Goal: Task Accomplishment & Management: Use online tool/utility

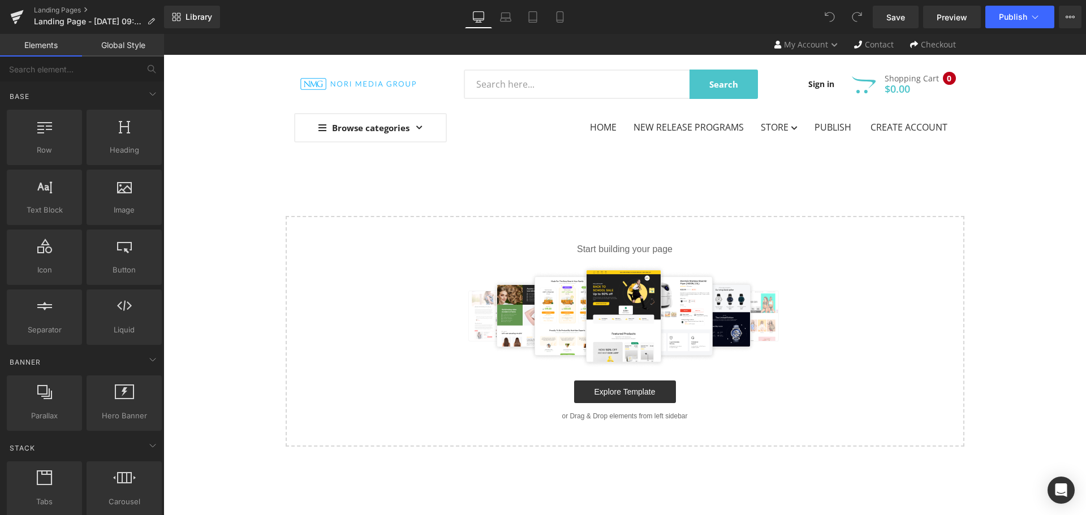
drag, startPoint x: 422, startPoint y: 296, endPoint x: 239, endPoint y: 279, distance: 184.6
click at [248, 284] on div "Select your layout" at bounding box center [624, 331] width 922 height 231
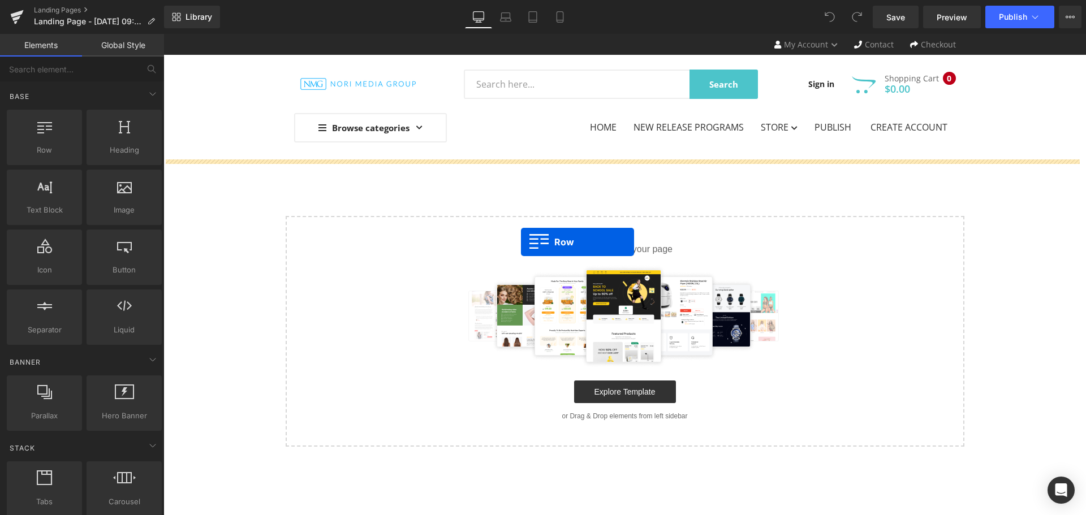
drag, startPoint x: 222, startPoint y: 193, endPoint x: 521, endPoint y: 242, distance: 302.6
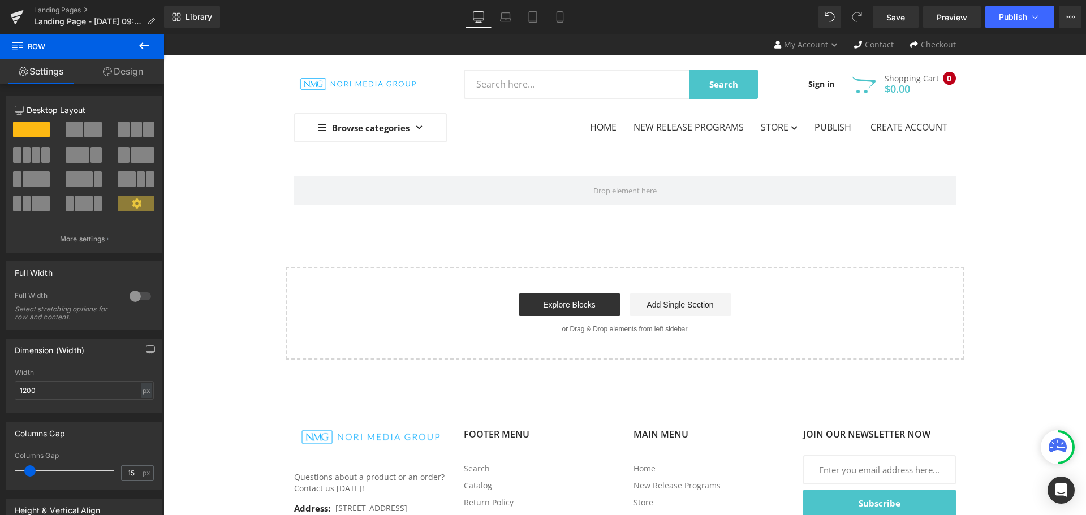
click at [140, 42] on icon at bounding box center [144, 46] width 14 height 14
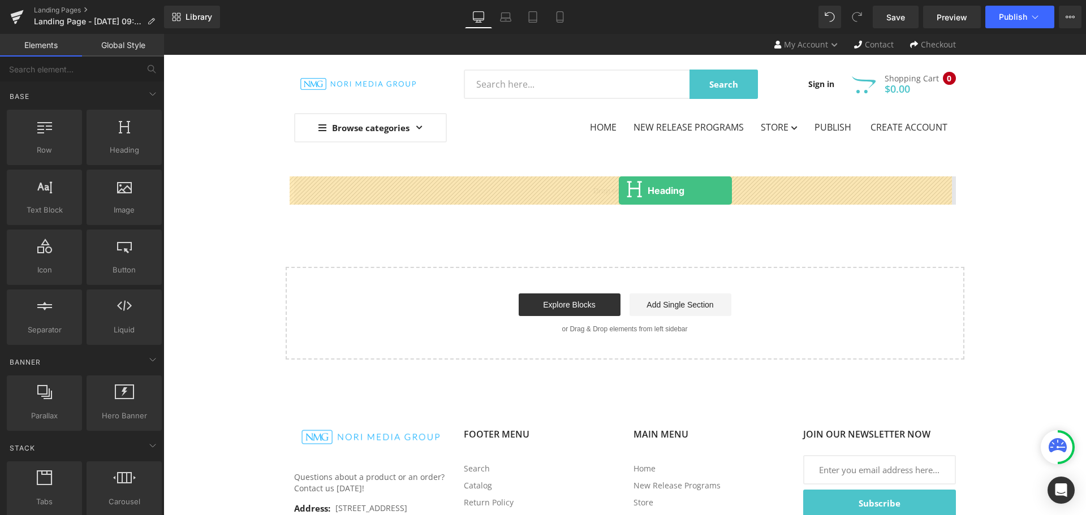
drag, startPoint x: 276, startPoint y: 180, endPoint x: 619, endPoint y: 191, distance: 342.8
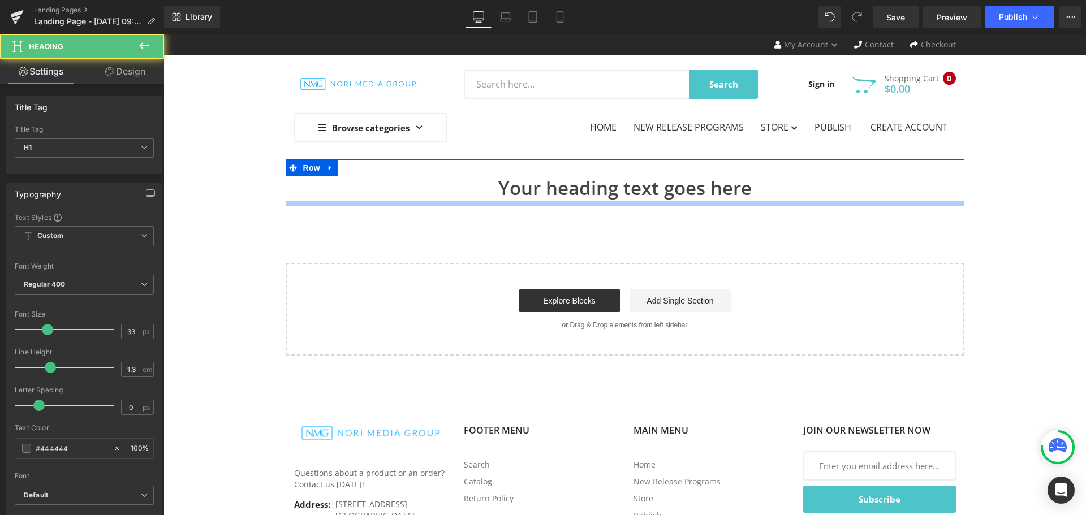
click at [627, 192] on div "Your heading text goes here Heading" at bounding box center [625, 188] width 662 height 24
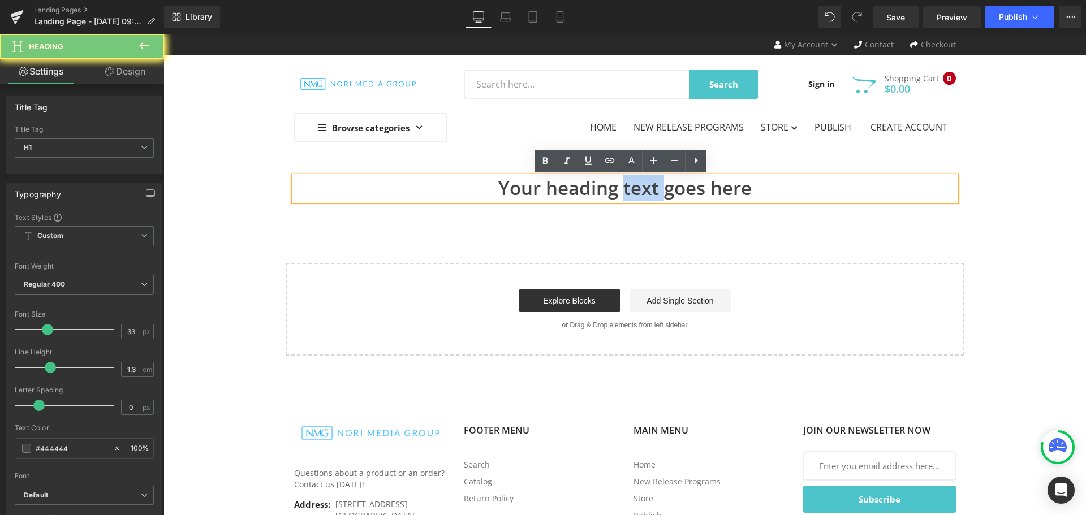
click at [627, 192] on h1 "Your heading text goes here" at bounding box center [625, 188] width 662 height 24
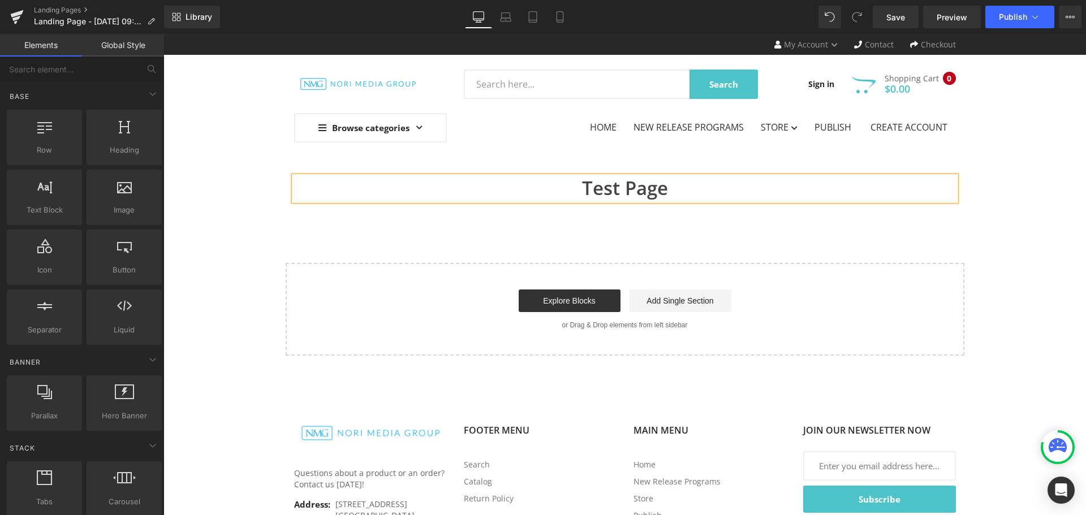
click at [654, 254] on div "Test Page Heading Row Select your layout" at bounding box center [624, 257] width 922 height 196
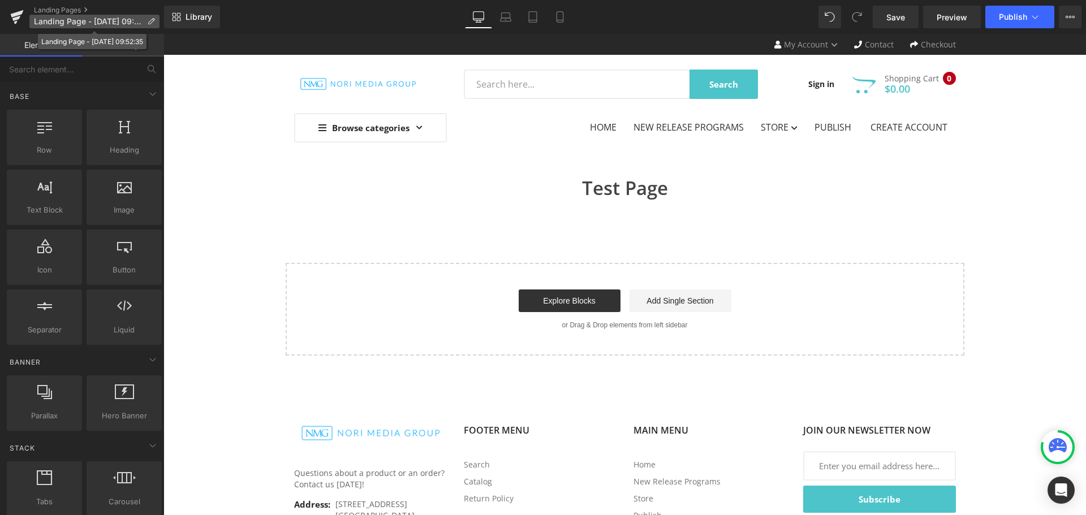
click at [149, 21] on icon at bounding box center [151, 22] width 8 height 8
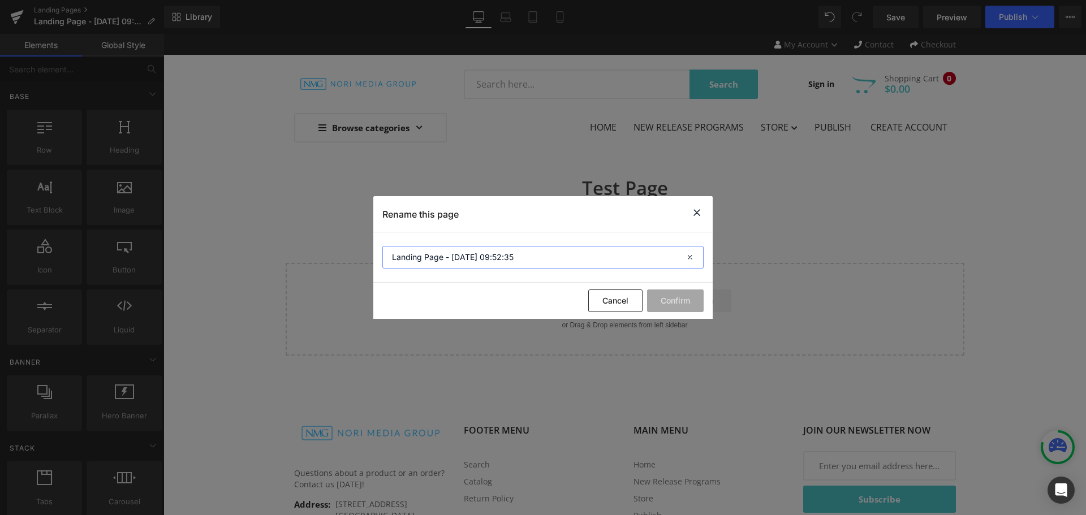
drag, startPoint x: 580, startPoint y: 258, endPoint x: 165, endPoint y: 248, distance: 414.6
click at [165, 248] on div "Rename this page Landing Page - [DATE] 09:52:35 Cancel Confirm" at bounding box center [543, 257] width 1086 height 515
click at [588, 242] on section "Landing Page - [DATE] 09:52:35" at bounding box center [542, 257] width 339 height 50
click at [587, 259] on input "Landing Page - [DATE] 09:52:35" at bounding box center [542, 257] width 321 height 23
drag, startPoint x: 560, startPoint y: 253, endPoint x: 246, endPoint y: 249, distance: 314.4
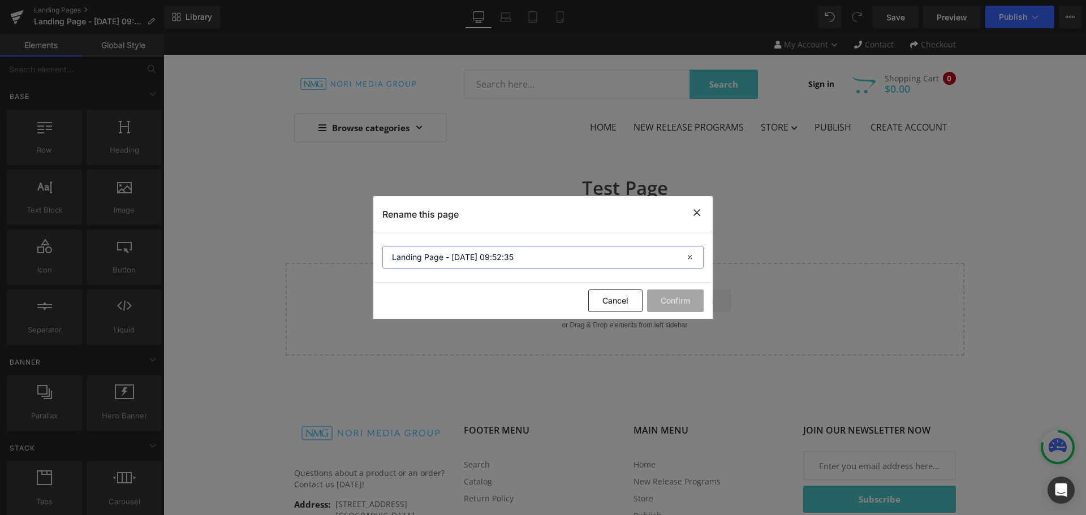
click at [246, 249] on div "Rename this page Landing Page - [DATE] 09:52:35 Cancel Confirm" at bounding box center [543, 257] width 1086 height 515
type input "Author Portal"
click at [688, 300] on button "Confirm" at bounding box center [675, 301] width 57 height 23
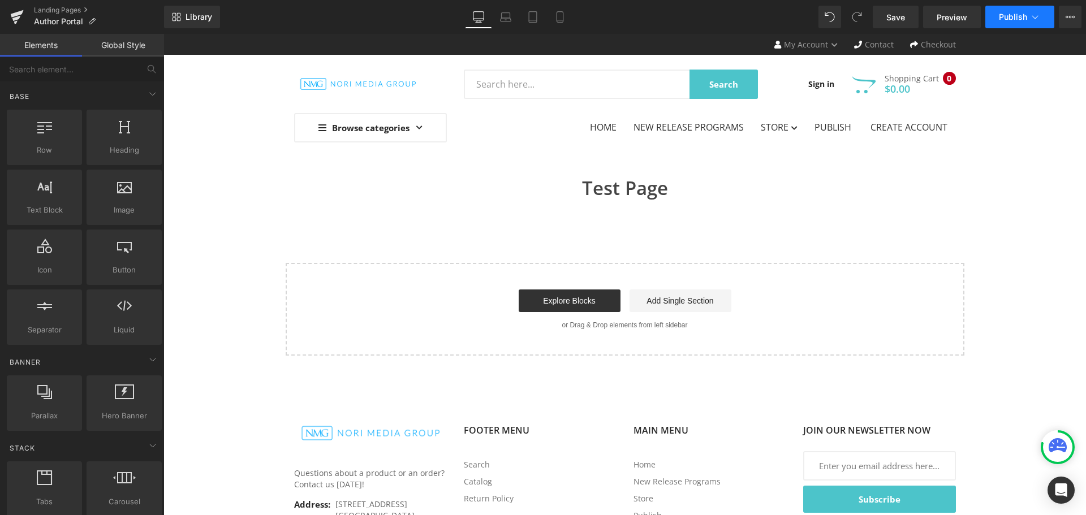
click at [1038, 11] on button "Publish" at bounding box center [1019, 17] width 69 height 23
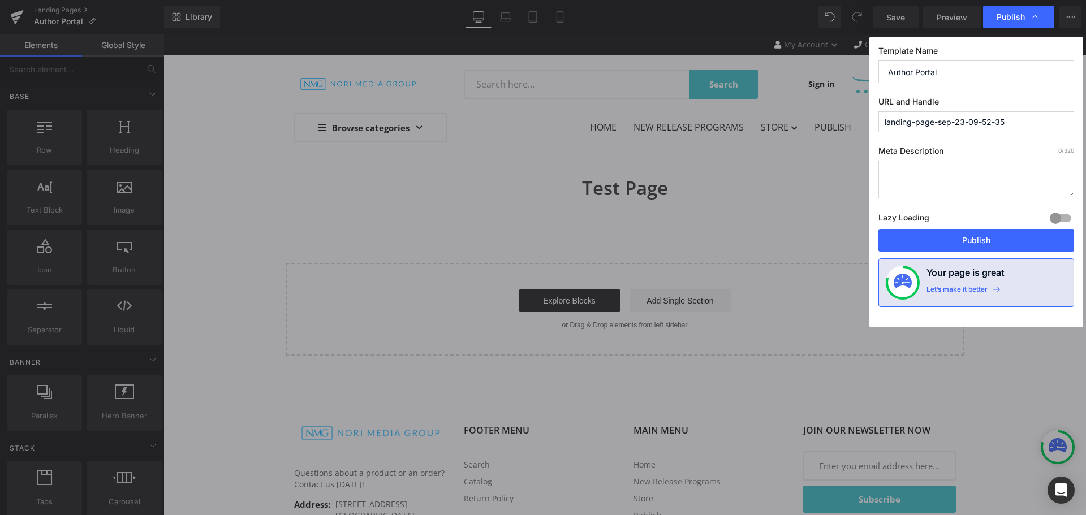
drag, startPoint x: 958, startPoint y: 70, endPoint x: 767, endPoint y: 70, distance: 190.6
click at [767, 70] on div "Publish Template Name Author Portal URL and Handle landing-page-sep-23-09-52-35…" at bounding box center [543, 257] width 1086 height 515
drag, startPoint x: 1051, startPoint y: 127, endPoint x: 736, endPoint y: 116, distance: 315.7
click at [736, 116] on div "Publish Template Name Author Portal URL and Handle landing-page-sep-23-09-52-35…" at bounding box center [543, 257] width 1086 height 515
paste input "Author Portal"
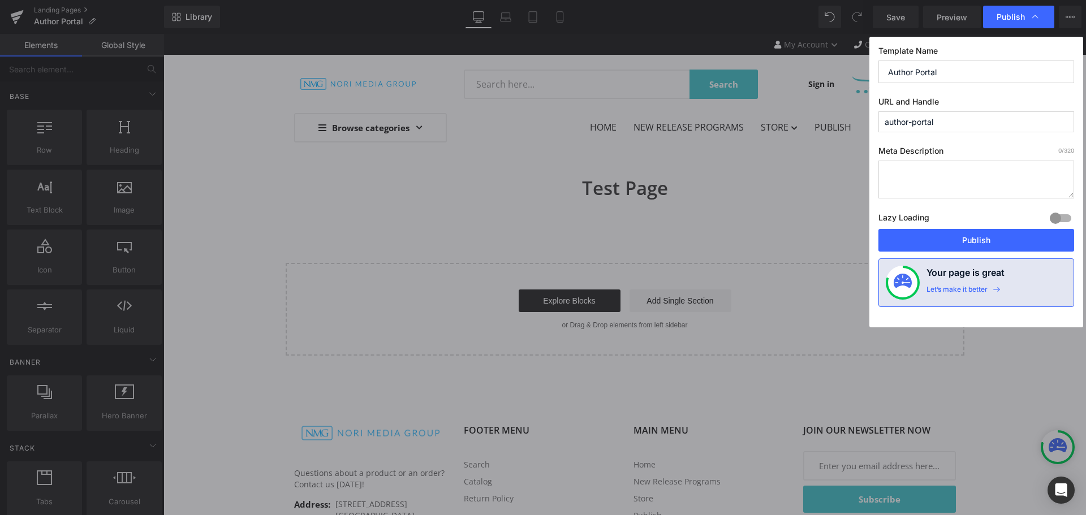
type input "author-portal"
click at [953, 140] on div "Template Name Author Portal URL and Handle author-portal Meta Description 0 /32…" at bounding box center [976, 182] width 214 height 291
click at [1003, 239] on button "Publish" at bounding box center [976, 240] width 196 height 23
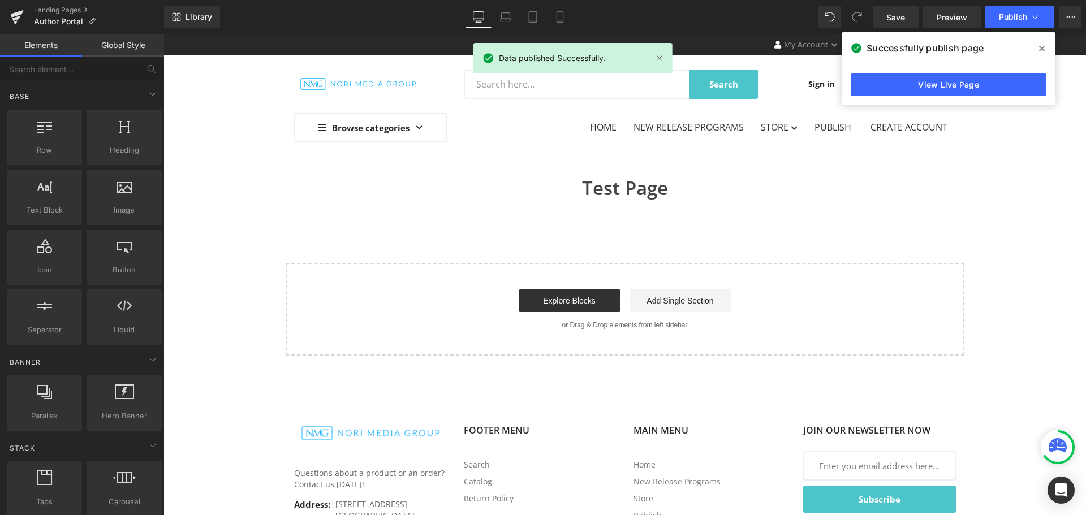
click at [1039, 47] on icon at bounding box center [1042, 48] width 6 height 9
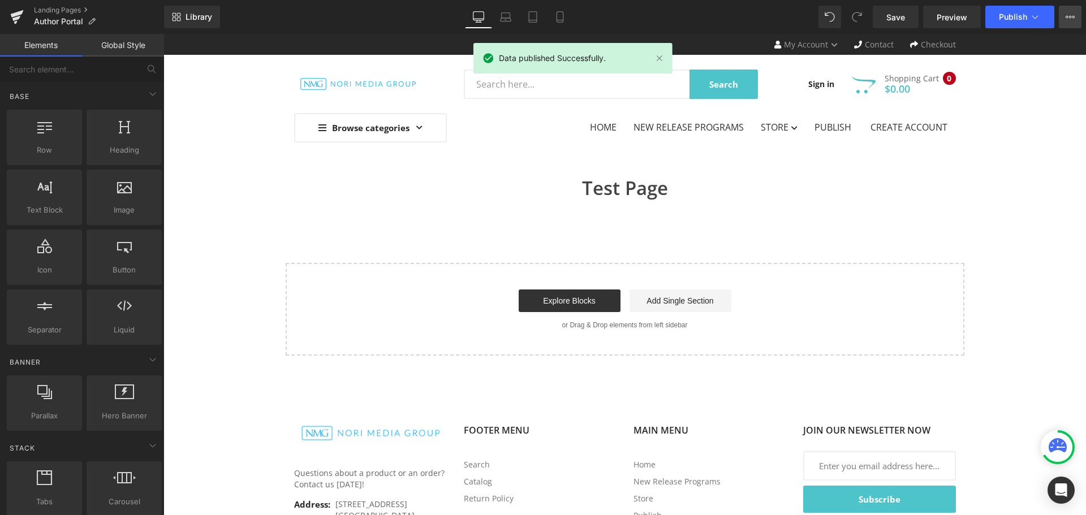
click at [1066, 21] on icon at bounding box center [1069, 16] width 9 height 9
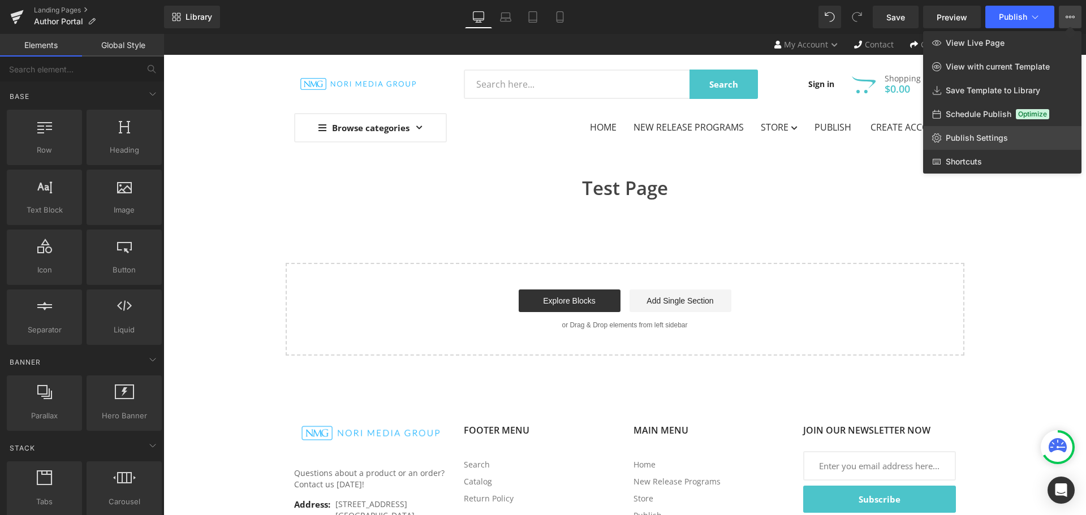
click at [1012, 135] on link "Publish Settings" at bounding box center [1002, 138] width 158 height 24
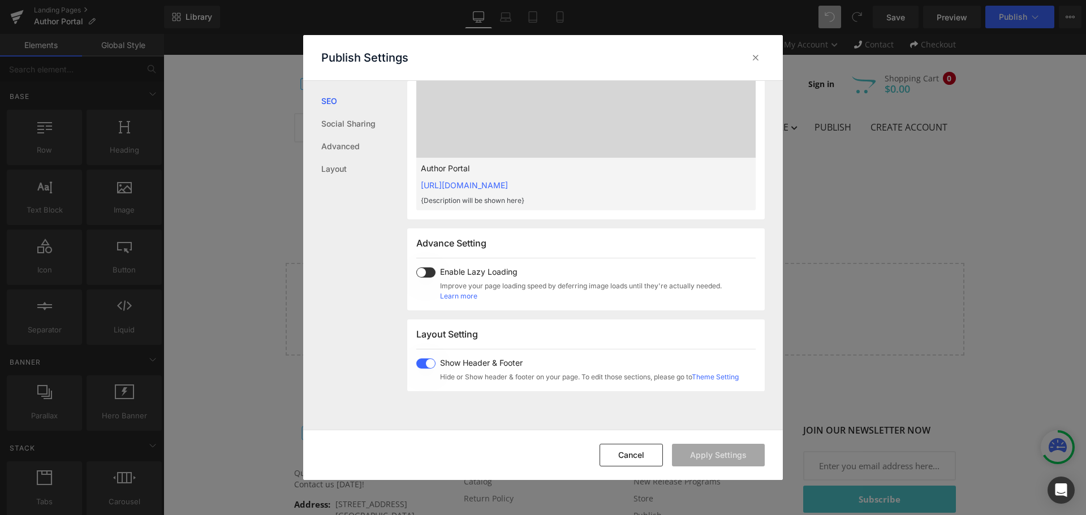
scroll to position [453, 0]
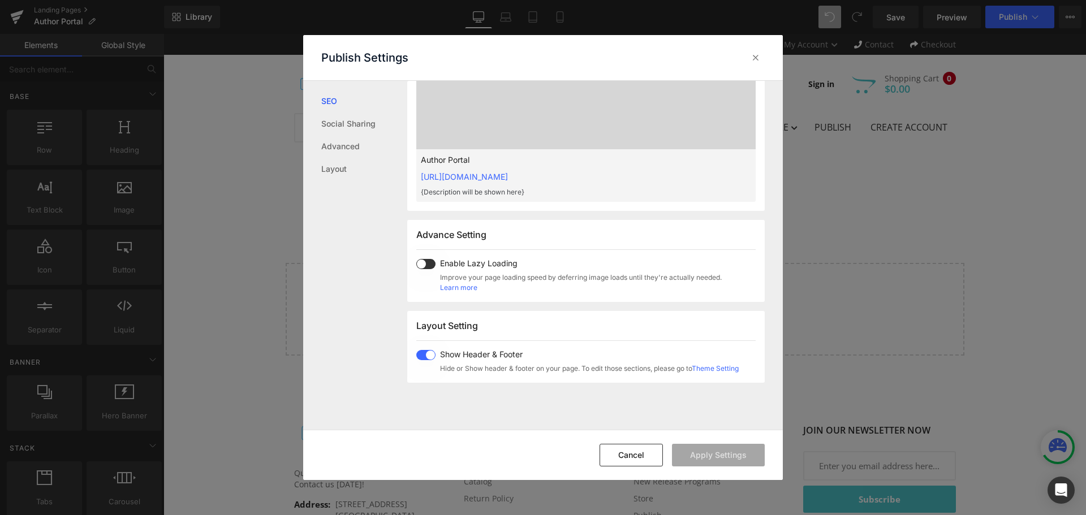
click at [424, 353] on span at bounding box center [425, 355] width 19 height 10
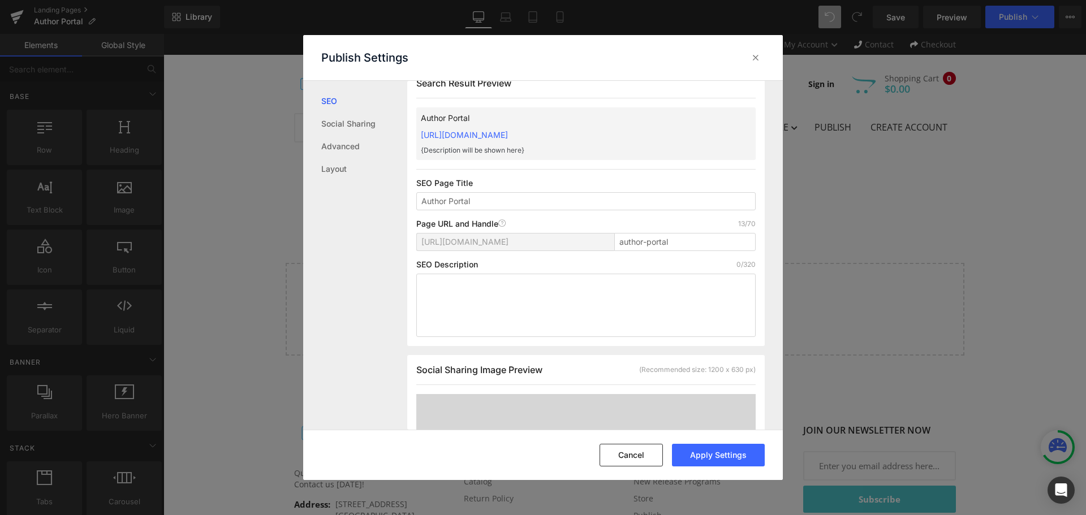
scroll to position [1, 0]
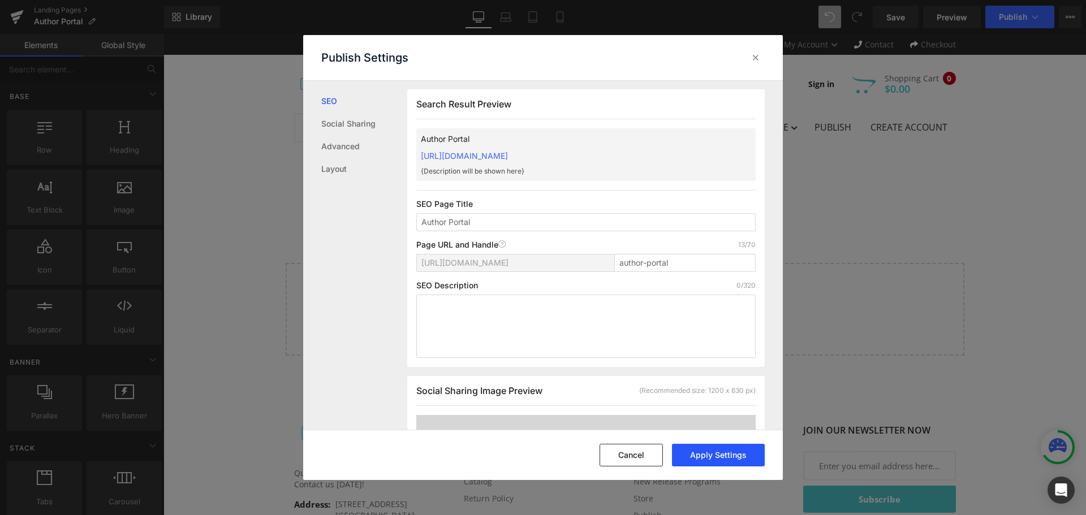
click at [715, 456] on button "Apply Settings" at bounding box center [718, 455] width 93 height 23
click at [643, 460] on button "Cancel" at bounding box center [630, 455] width 63 height 23
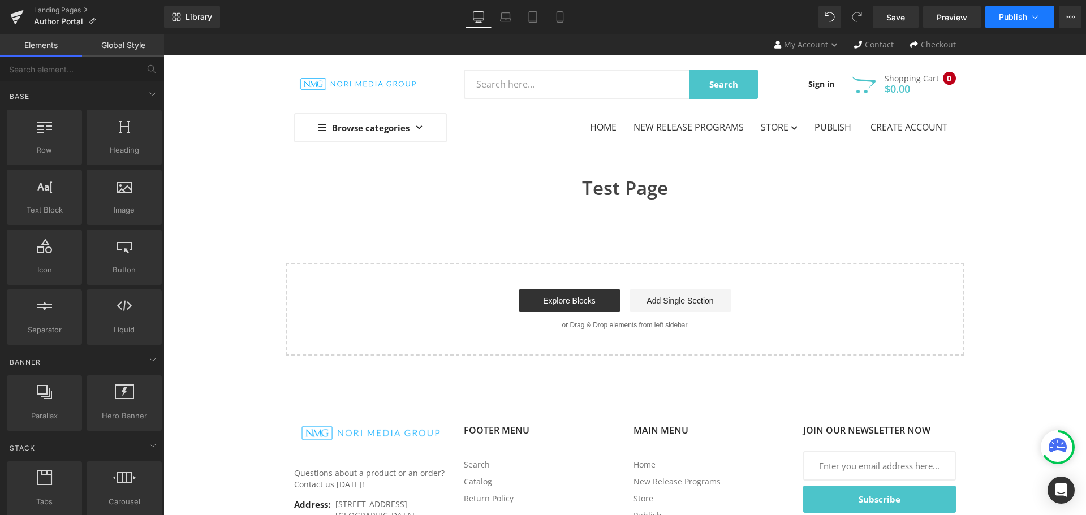
click at [1018, 16] on span "Publish" at bounding box center [1013, 16] width 28 height 9
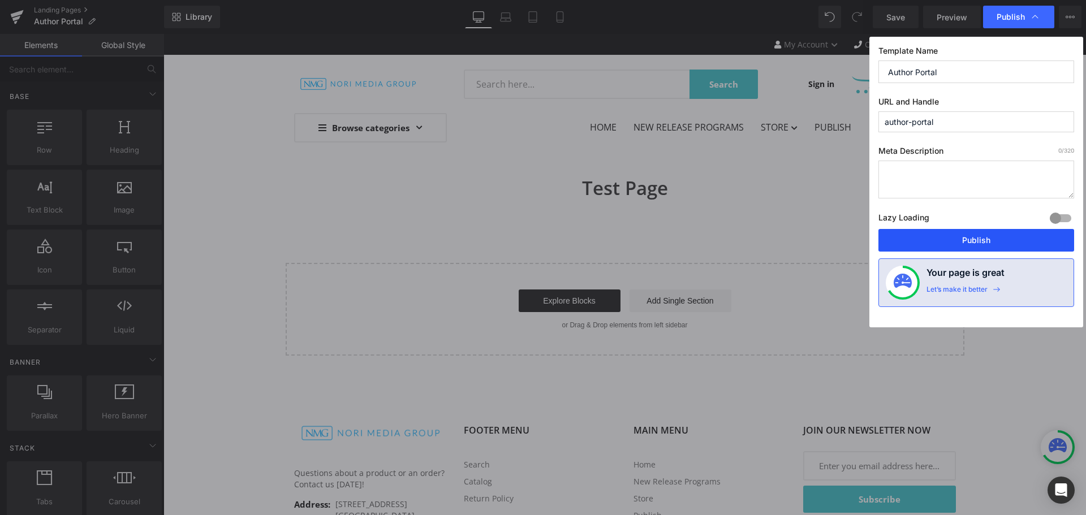
click at [988, 239] on button "Publish" at bounding box center [976, 240] width 196 height 23
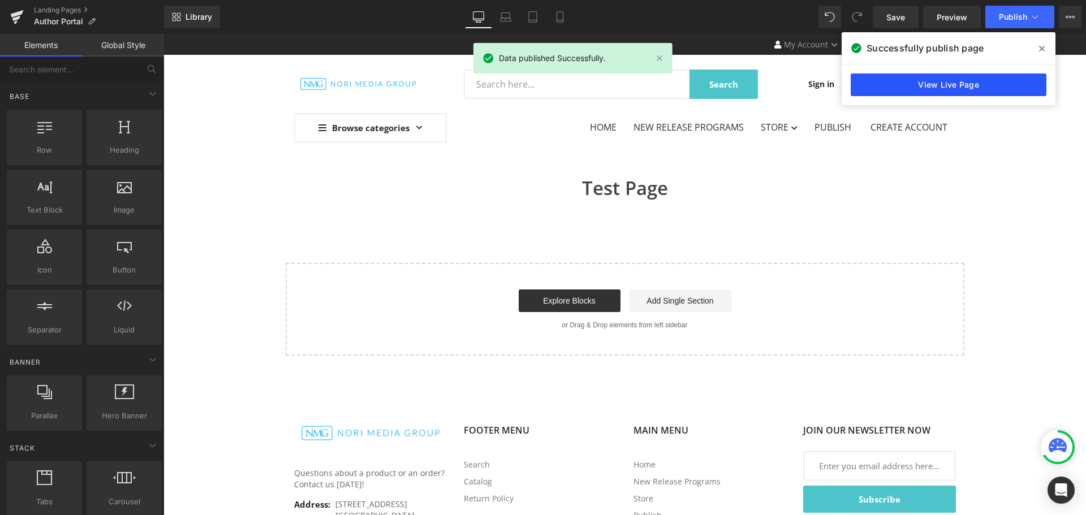
click at [987, 85] on link "View Live Page" at bounding box center [948, 85] width 196 height 23
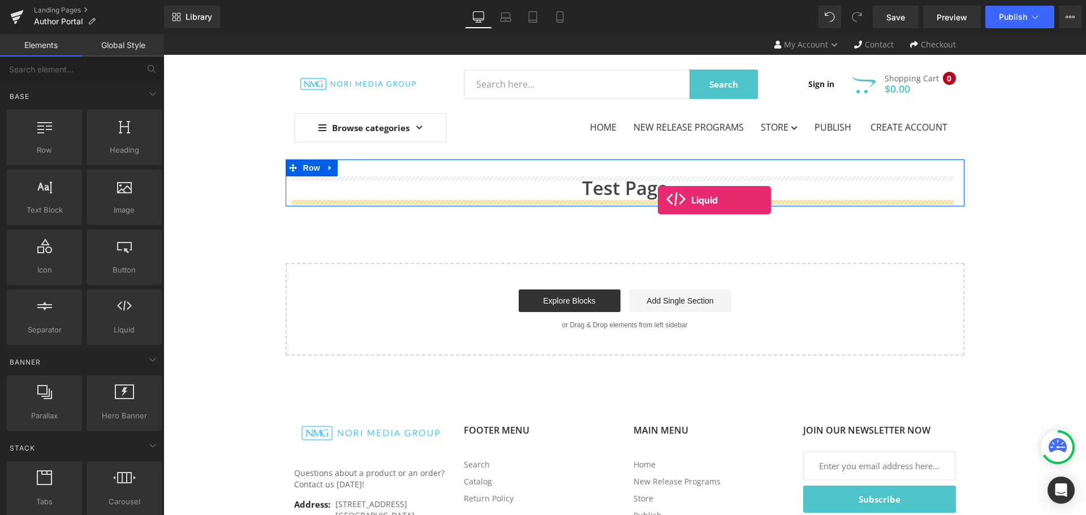
drag, startPoint x: 272, startPoint y: 351, endPoint x: 658, endPoint y: 200, distance: 414.1
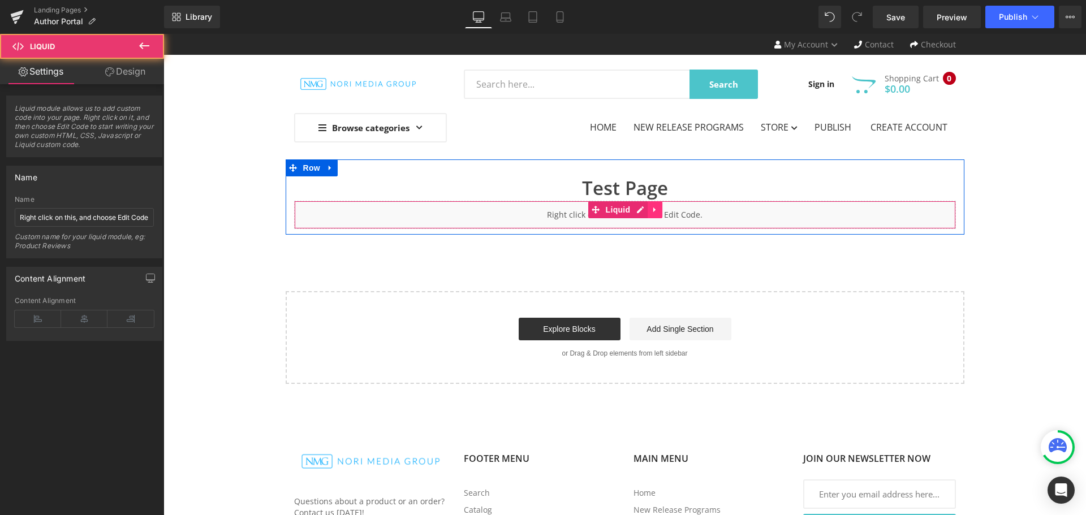
click at [657, 217] on link at bounding box center [654, 209] width 15 height 17
click at [163, 34] on link at bounding box center [163, 34] width 0 height 0
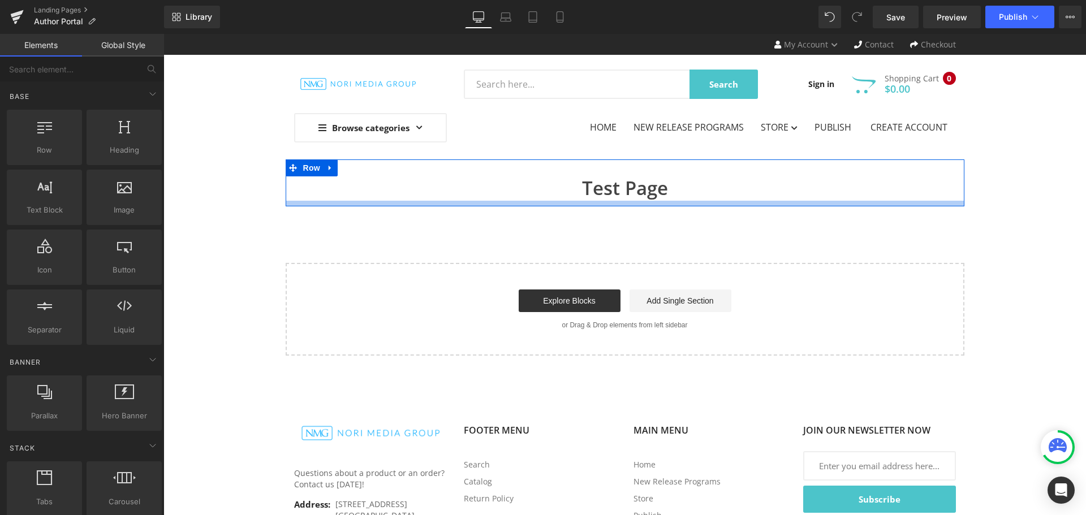
click at [720, 202] on div at bounding box center [625, 204] width 679 height 6
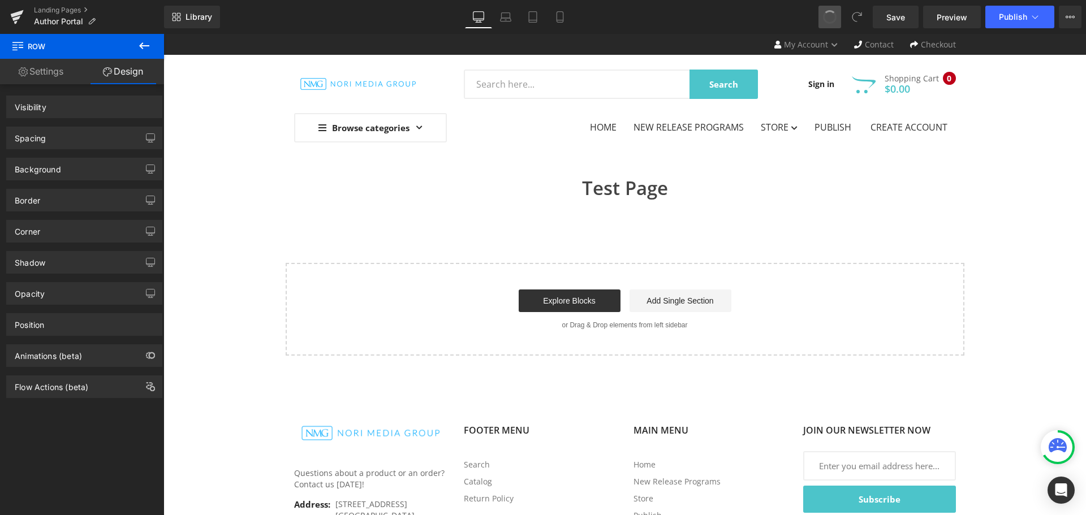
drag, startPoint x: 819, startPoint y: 16, endPoint x: 623, endPoint y: 22, distance: 195.7
click at [142, 47] on icon at bounding box center [144, 45] width 10 height 7
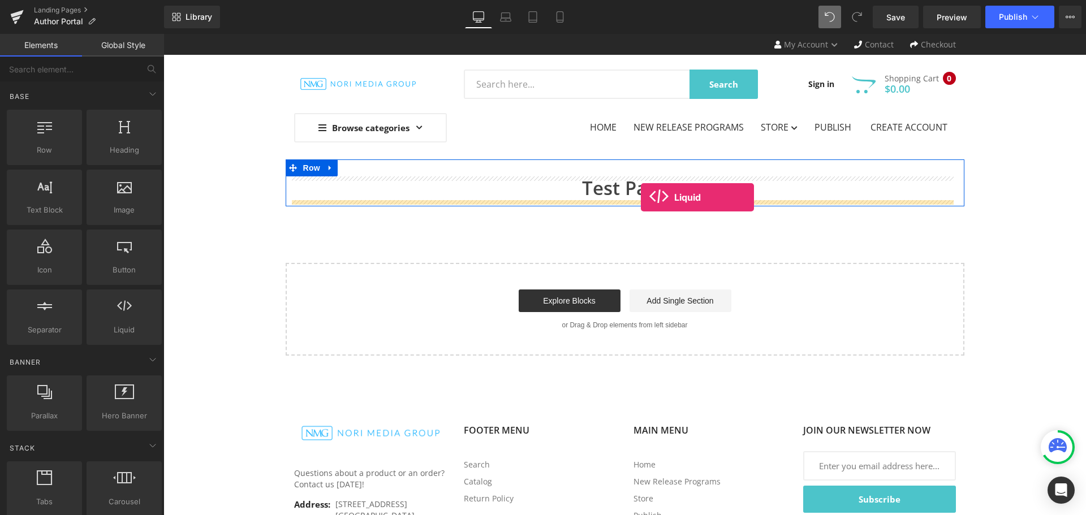
drag, startPoint x: 323, startPoint y: 353, endPoint x: 641, endPoint y: 197, distance: 353.8
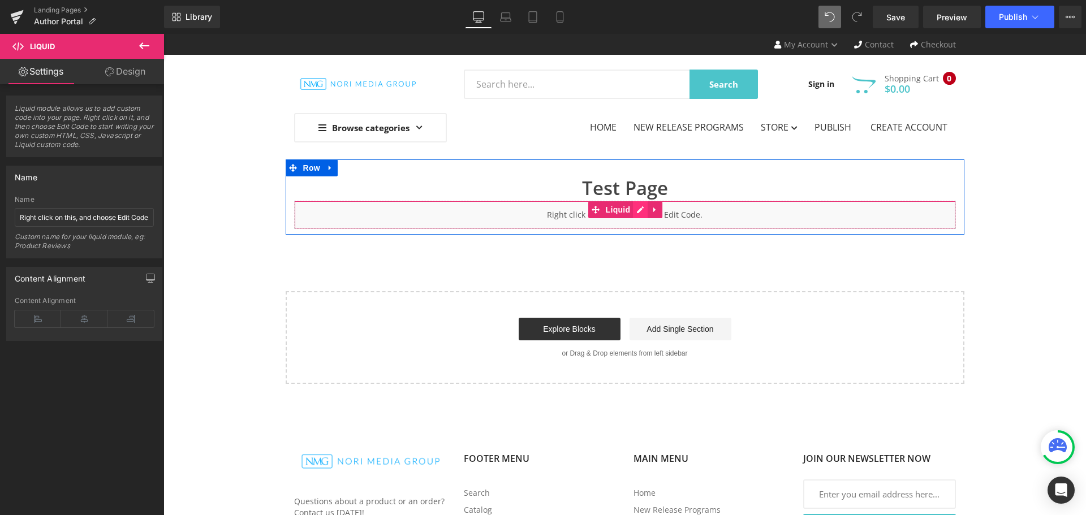
click at [639, 210] on ul "Liquid" at bounding box center [625, 209] width 75 height 17
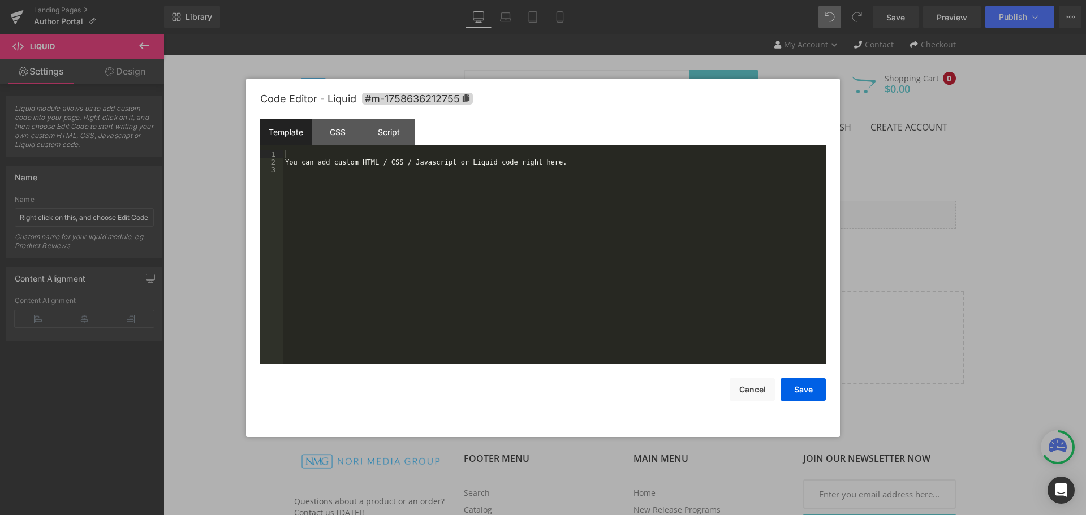
click at [490, 173] on div "You can add custom HTML / CSS / Javascript or Liquid code right here." at bounding box center [554, 265] width 543 height 230
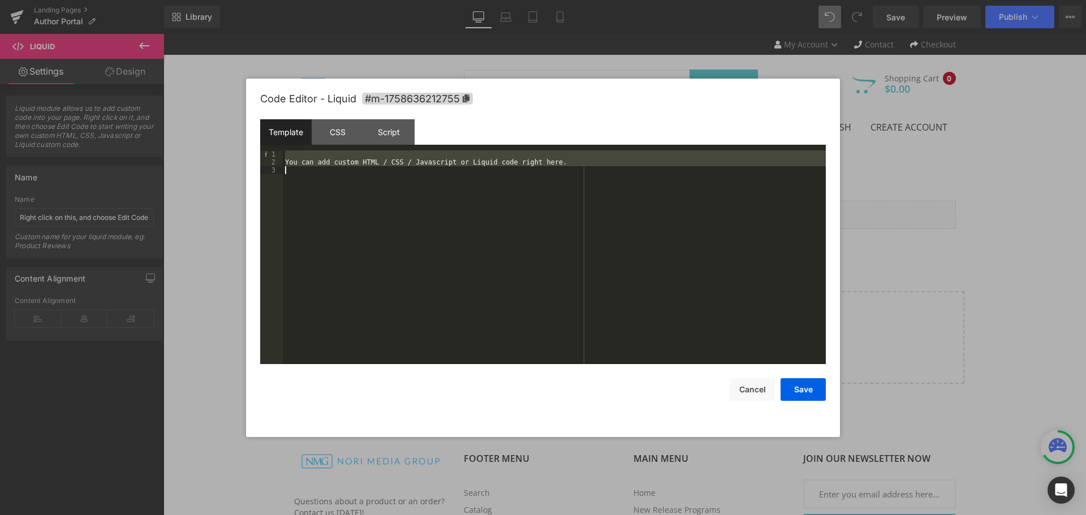
click at [508, 183] on div "You can add custom HTML / CSS / Javascript or Liquid code right here." at bounding box center [554, 257] width 543 height 214
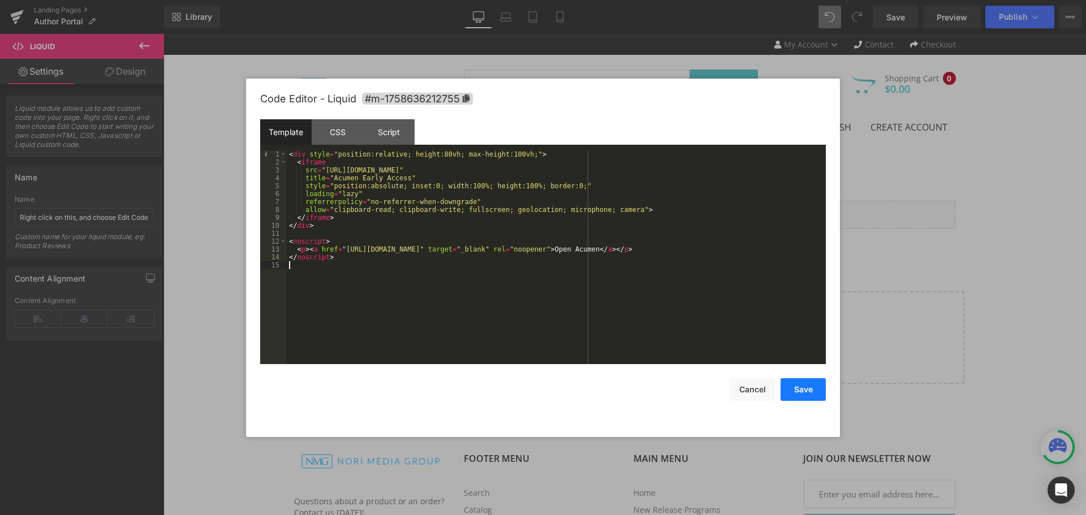
click at [801, 385] on button "Save" at bounding box center [802, 389] width 45 height 23
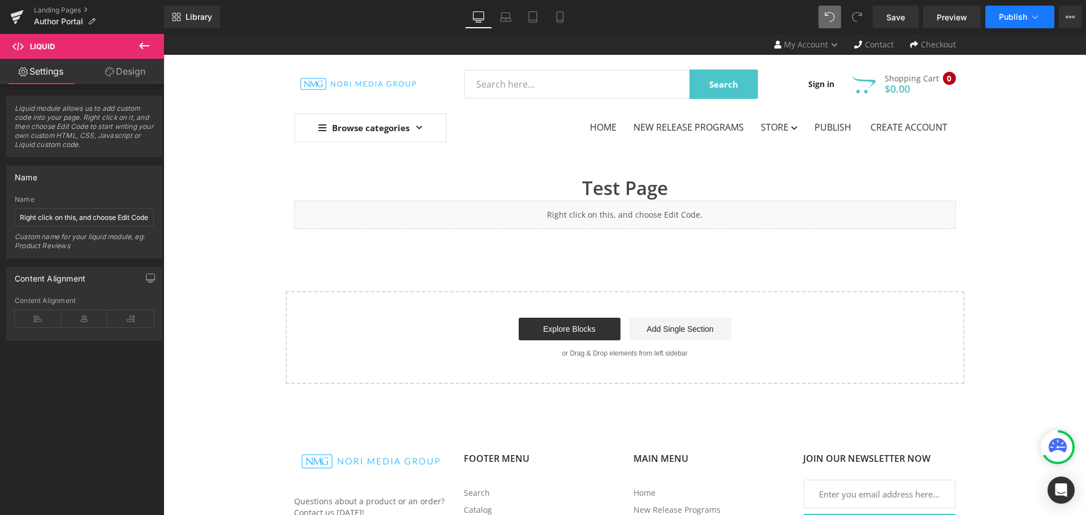
click at [1029, 14] on icon at bounding box center [1034, 16] width 11 height 11
click at [945, 15] on span "Preview" at bounding box center [951, 17] width 31 height 12
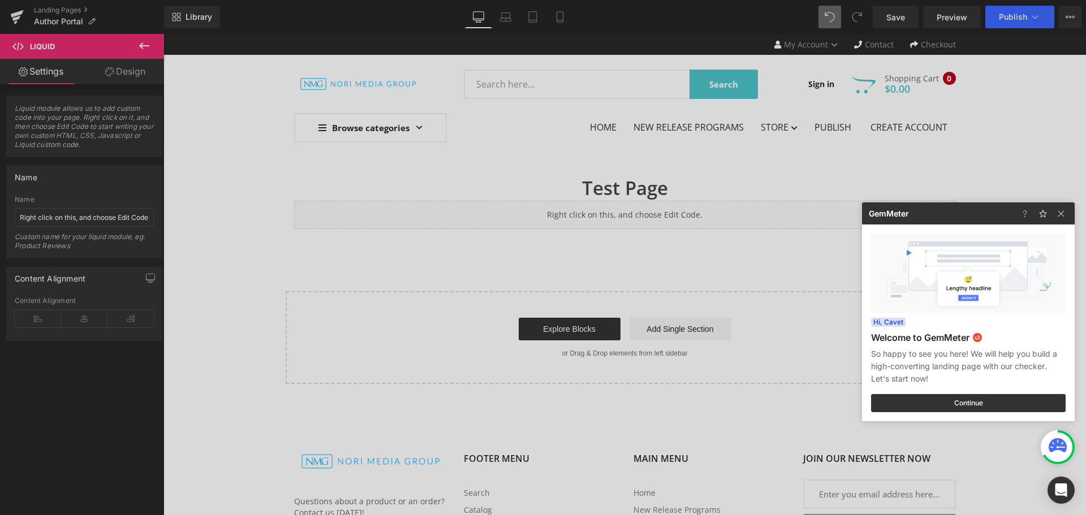
click at [1001, 114] on div at bounding box center [543, 257] width 1086 height 515
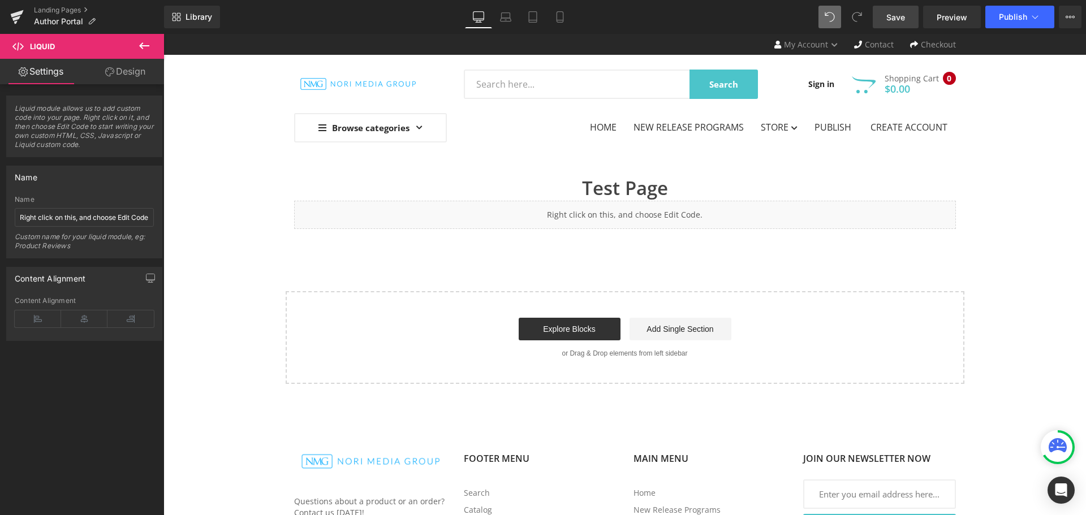
click at [904, 20] on span "Save" at bounding box center [895, 17] width 19 height 12
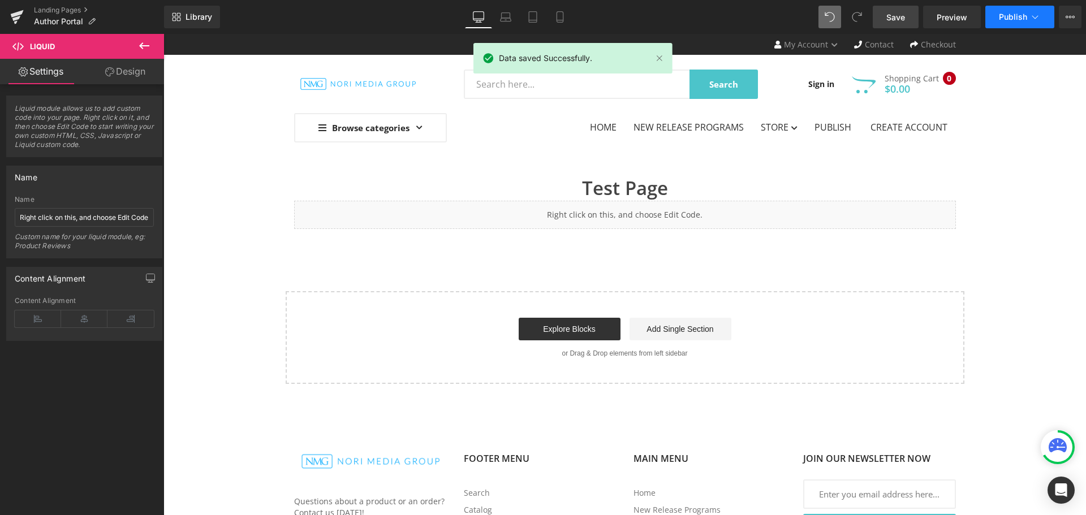
click at [1033, 16] on icon at bounding box center [1034, 16] width 11 height 11
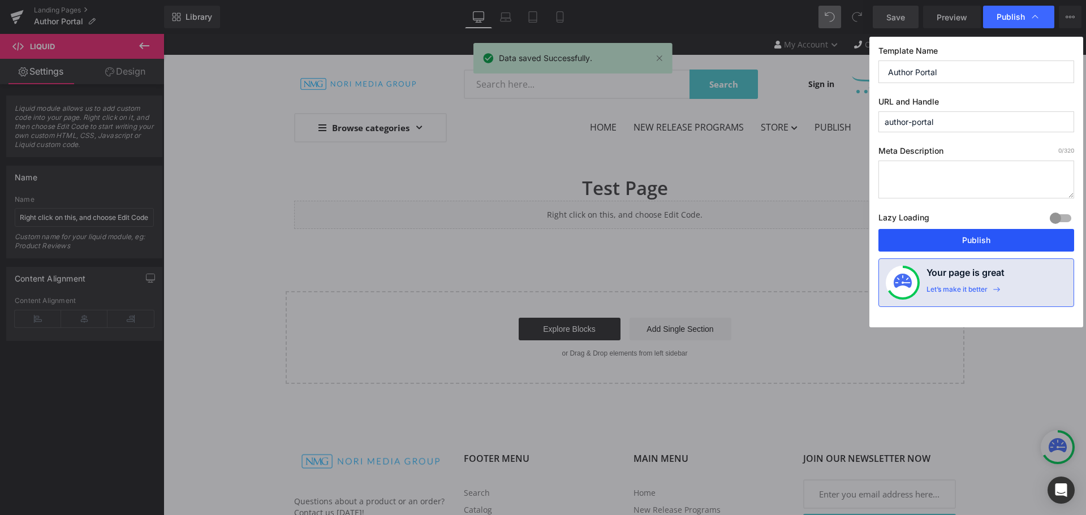
click at [998, 241] on button "Publish" at bounding box center [976, 240] width 196 height 23
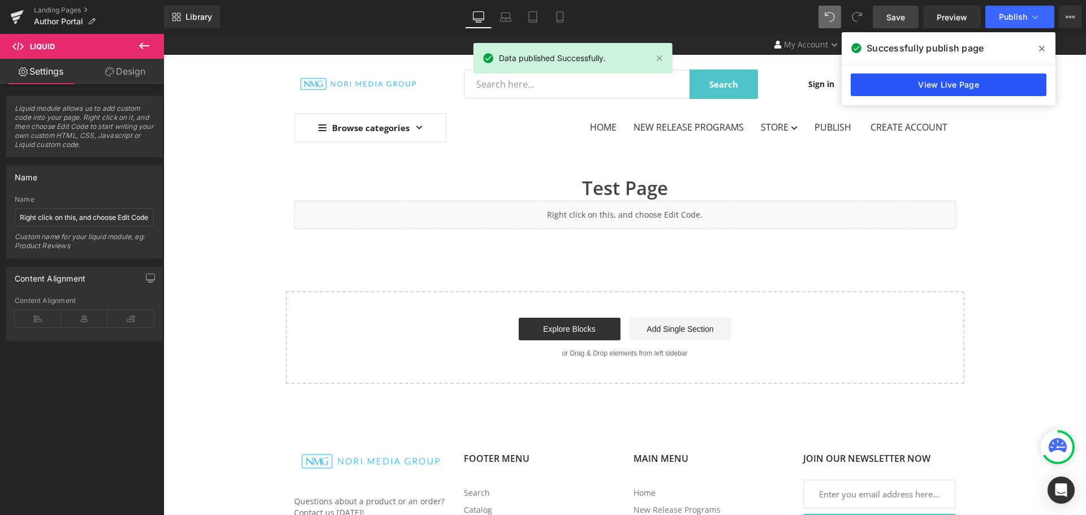
click at [976, 86] on link "View Live Page" at bounding box center [948, 85] width 196 height 23
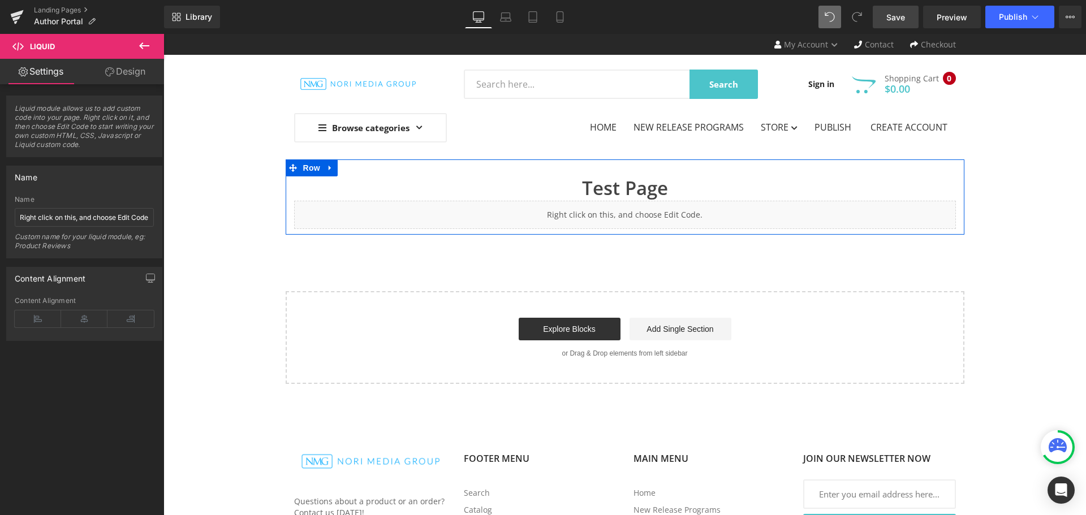
click at [649, 182] on link at bounding box center [652, 189] width 12 height 14
click at [654, 189] on icon at bounding box center [657, 188] width 6 height 6
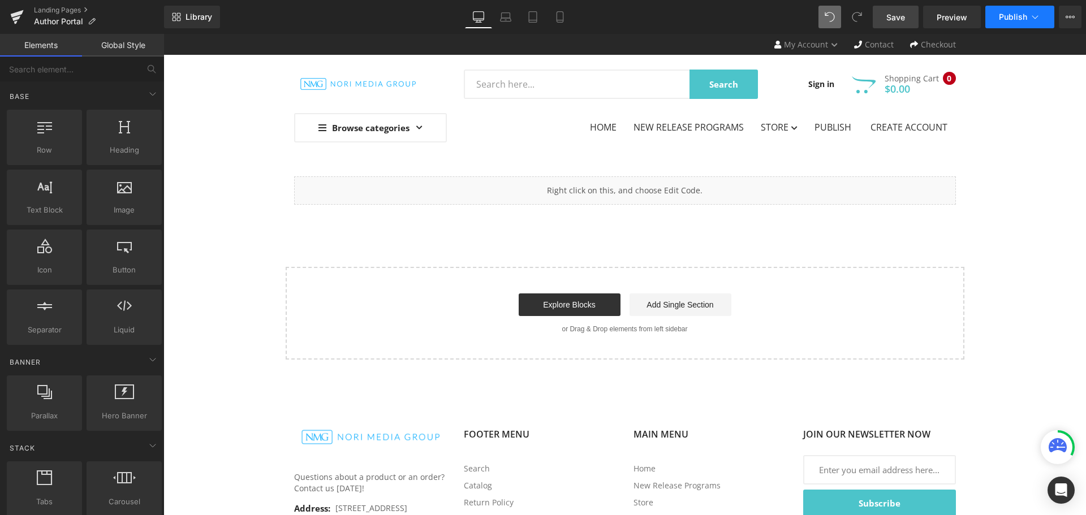
click at [1030, 19] on icon at bounding box center [1034, 16] width 11 height 11
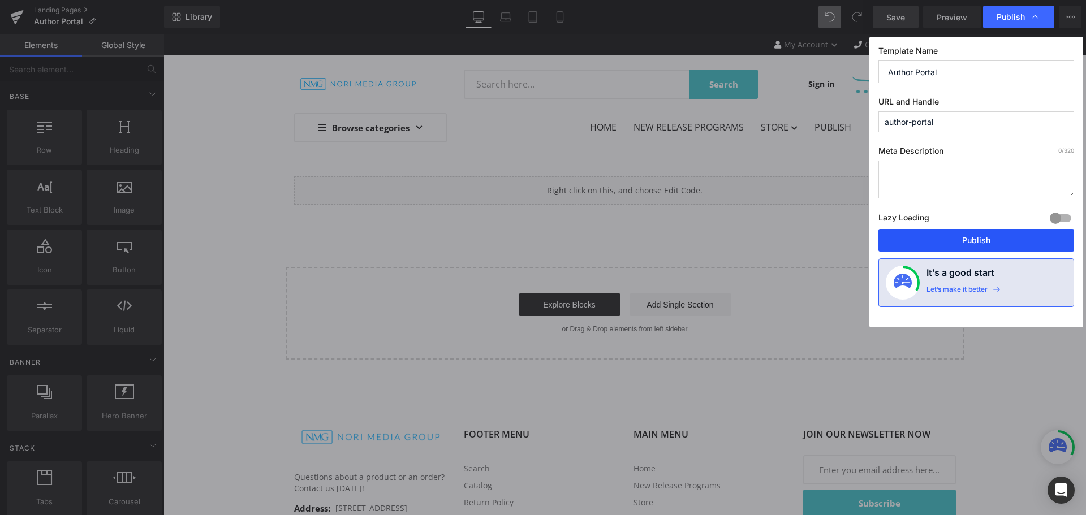
click at [987, 235] on button "Publish" at bounding box center [976, 240] width 196 height 23
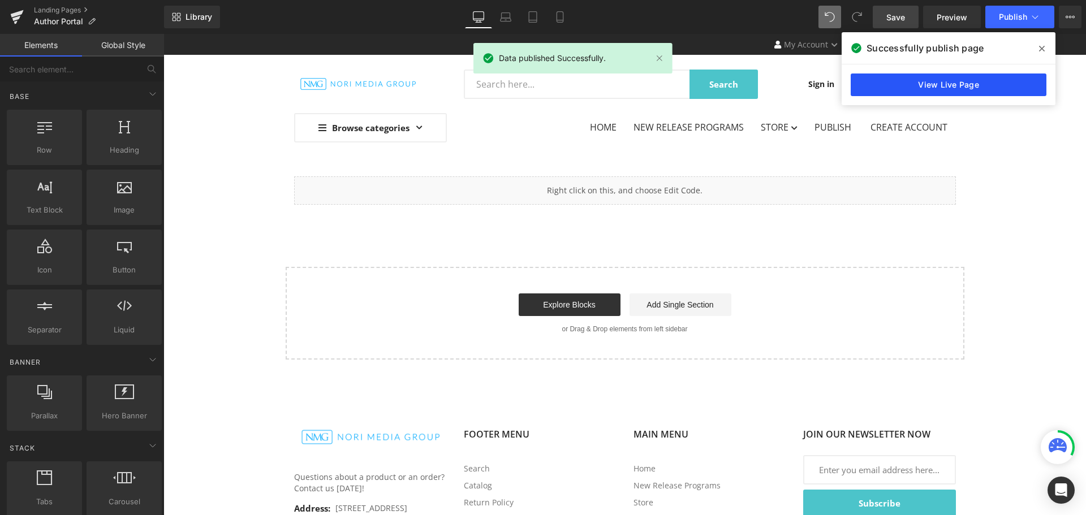
click at [976, 89] on link "View Live Page" at bounding box center [948, 85] width 196 height 23
